Goal: Task Accomplishment & Management: Manage account settings

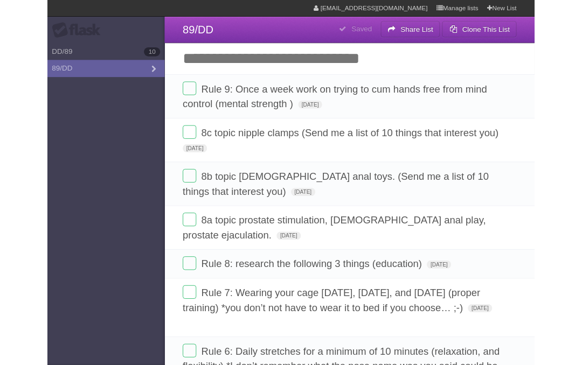
scroll to position [71, 0]
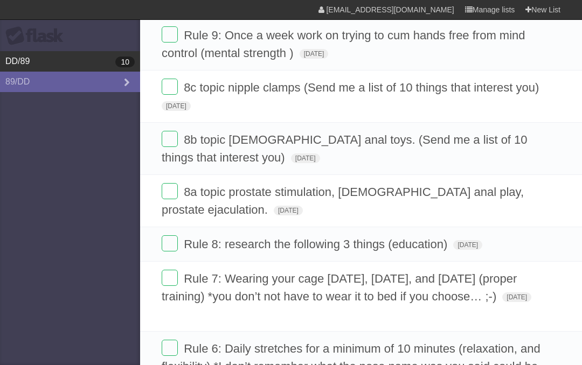
click at [67, 65] on link "DD/89 10" at bounding box center [70, 61] width 140 height 20
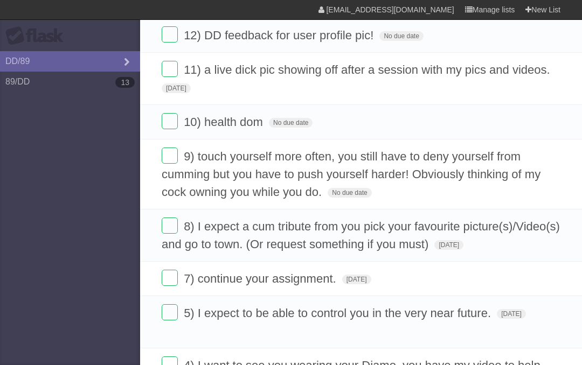
type span "[DATE]"
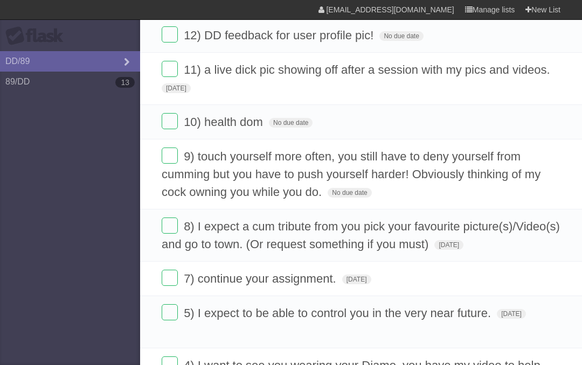
type span "[DATE]"
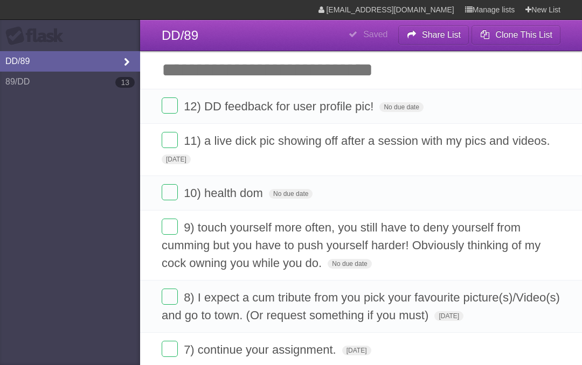
click at [46, 65] on link "DD/89" at bounding box center [70, 61] width 140 height 20
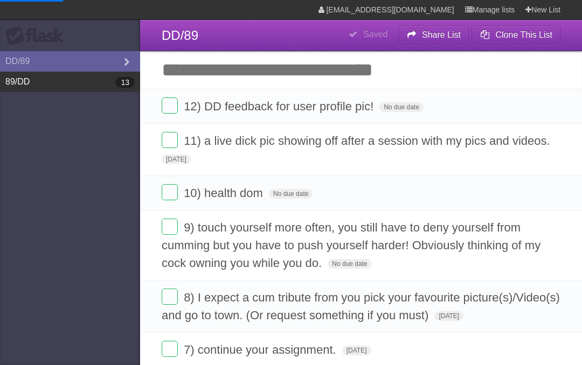
click at [51, 82] on link "89/DD 13" at bounding box center [70, 82] width 140 height 20
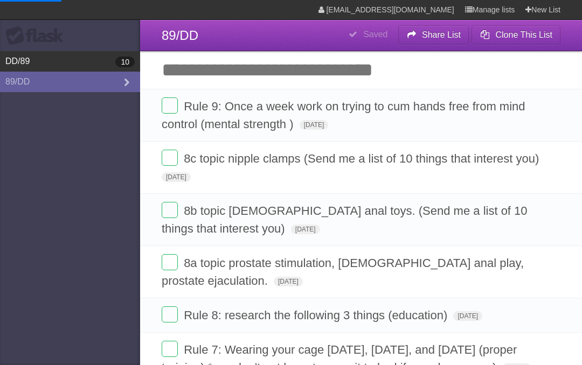
click at [67, 64] on link "DD/89 10" at bounding box center [70, 61] width 140 height 20
